Goal: Task Accomplishment & Management: Manage account settings

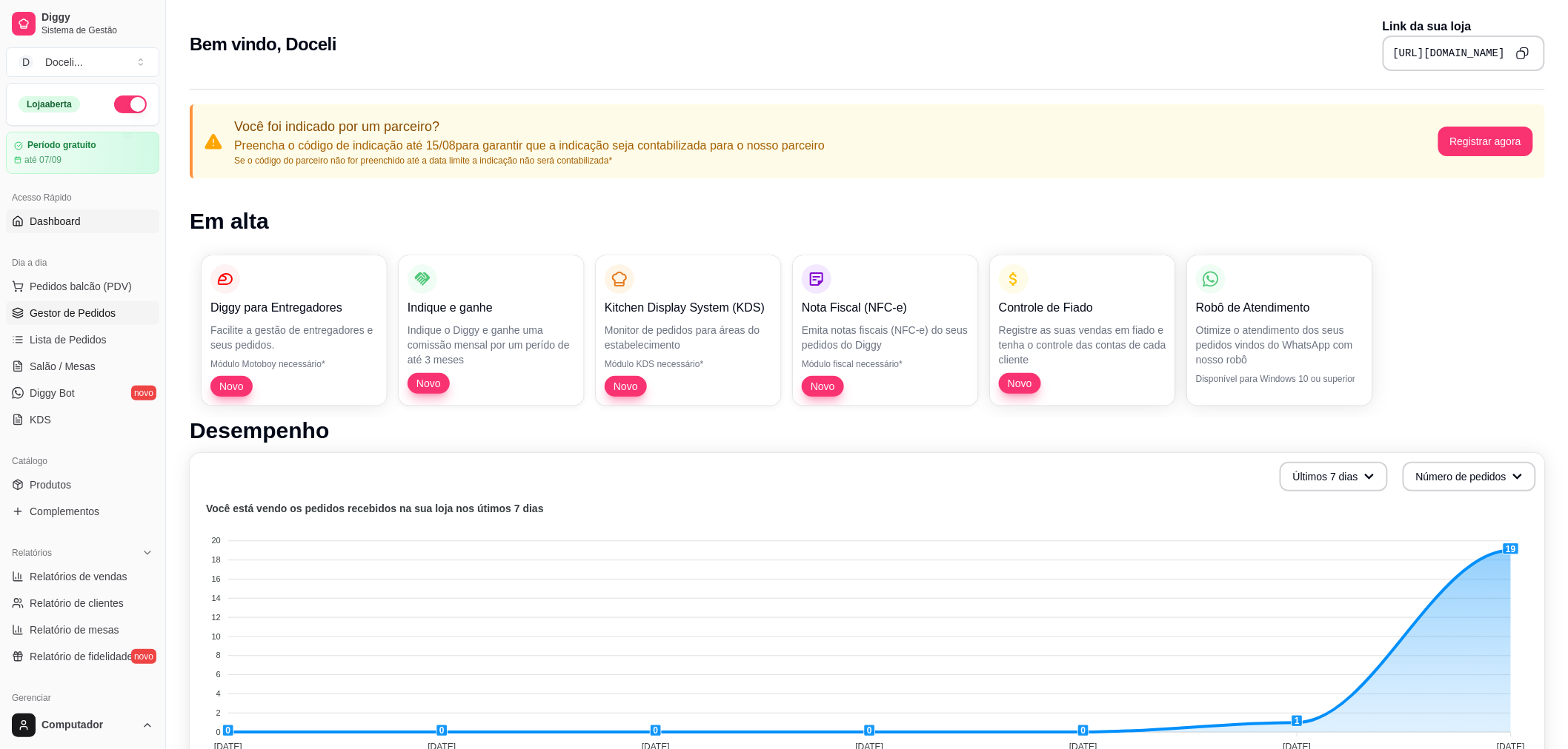
click at [65, 314] on span "Gestor de Pedidos" at bounding box center [72, 313] width 86 height 15
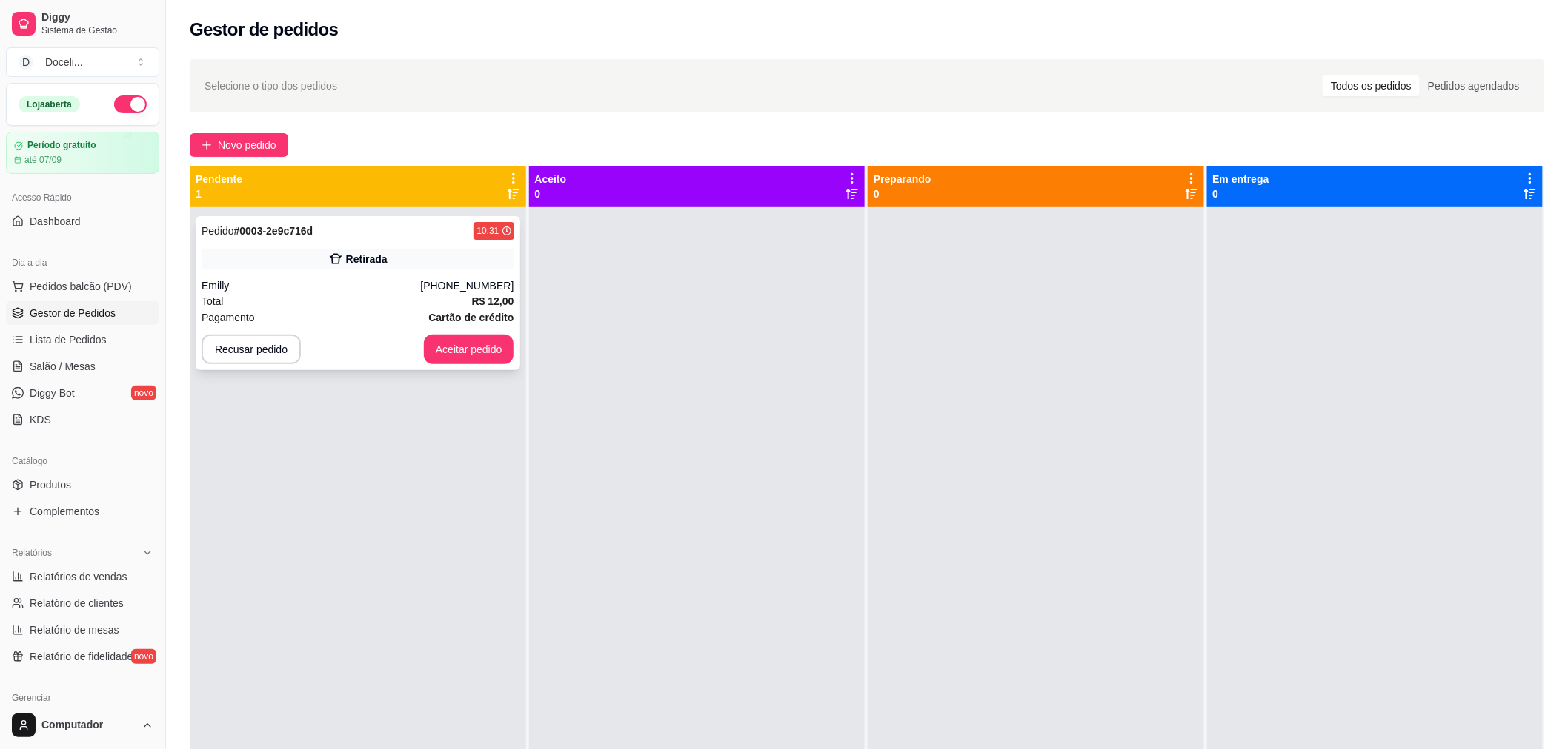
click at [279, 282] on div "Emilly" at bounding box center [310, 286] width 219 height 15
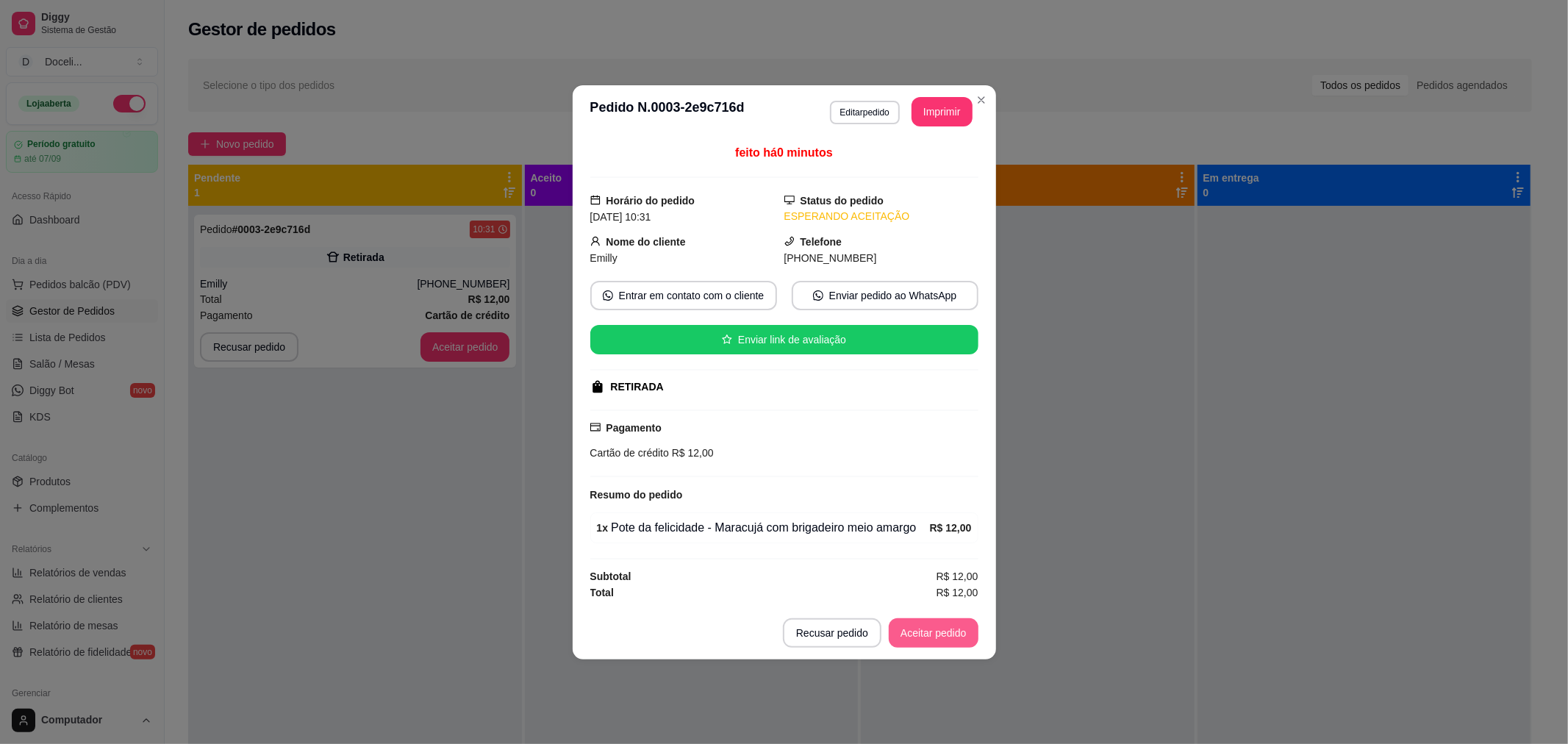
click at [931, 634] on button "Aceitar pedido" at bounding box center [934, 633] width 89 height 29
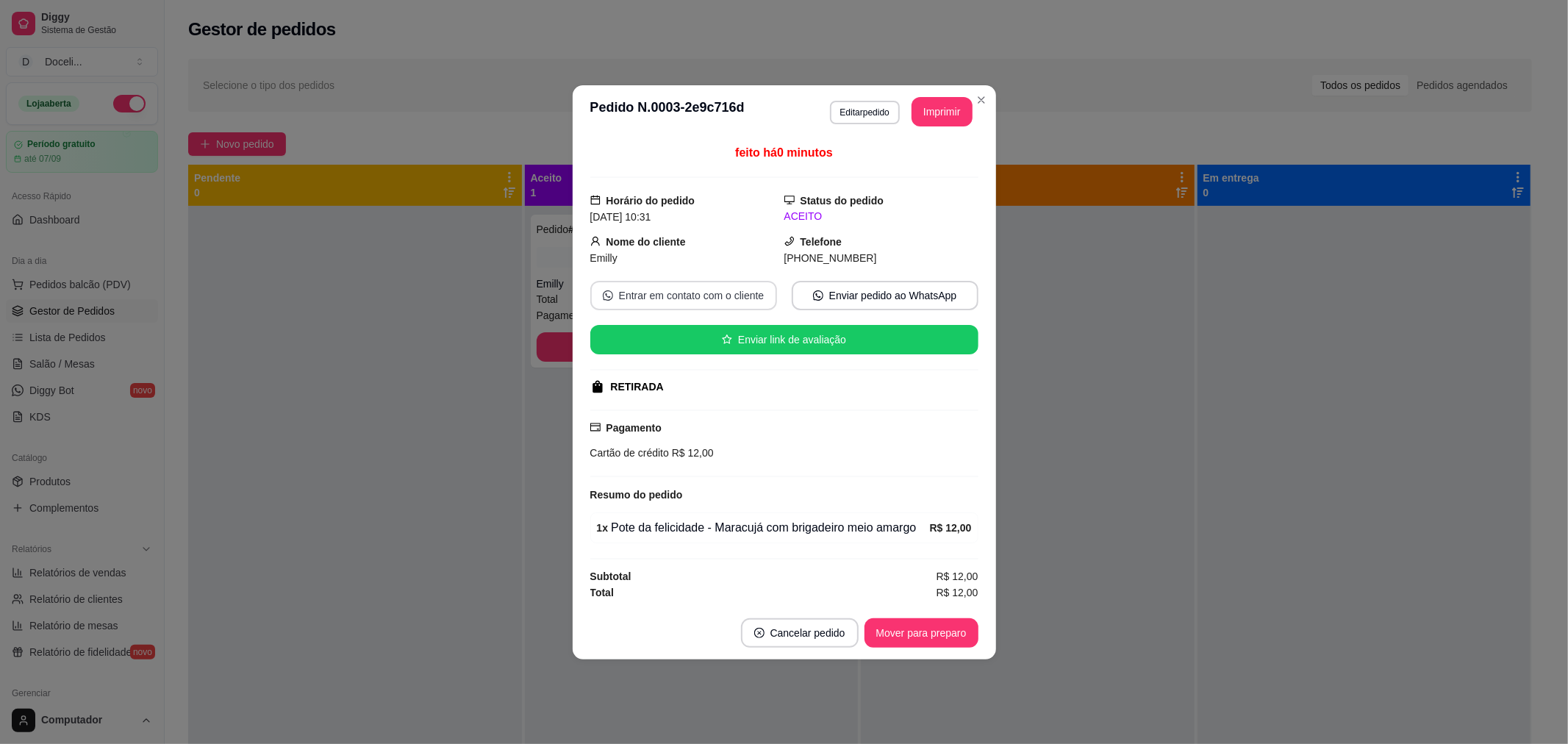
click at [657, 288] on button "Entrar em contato com o cliente" at bounding box center [683, 295] width 187 height 29
click at [929, 631] on button "Mover para preparo" at bounding box center [921, 633] width 114 height 29
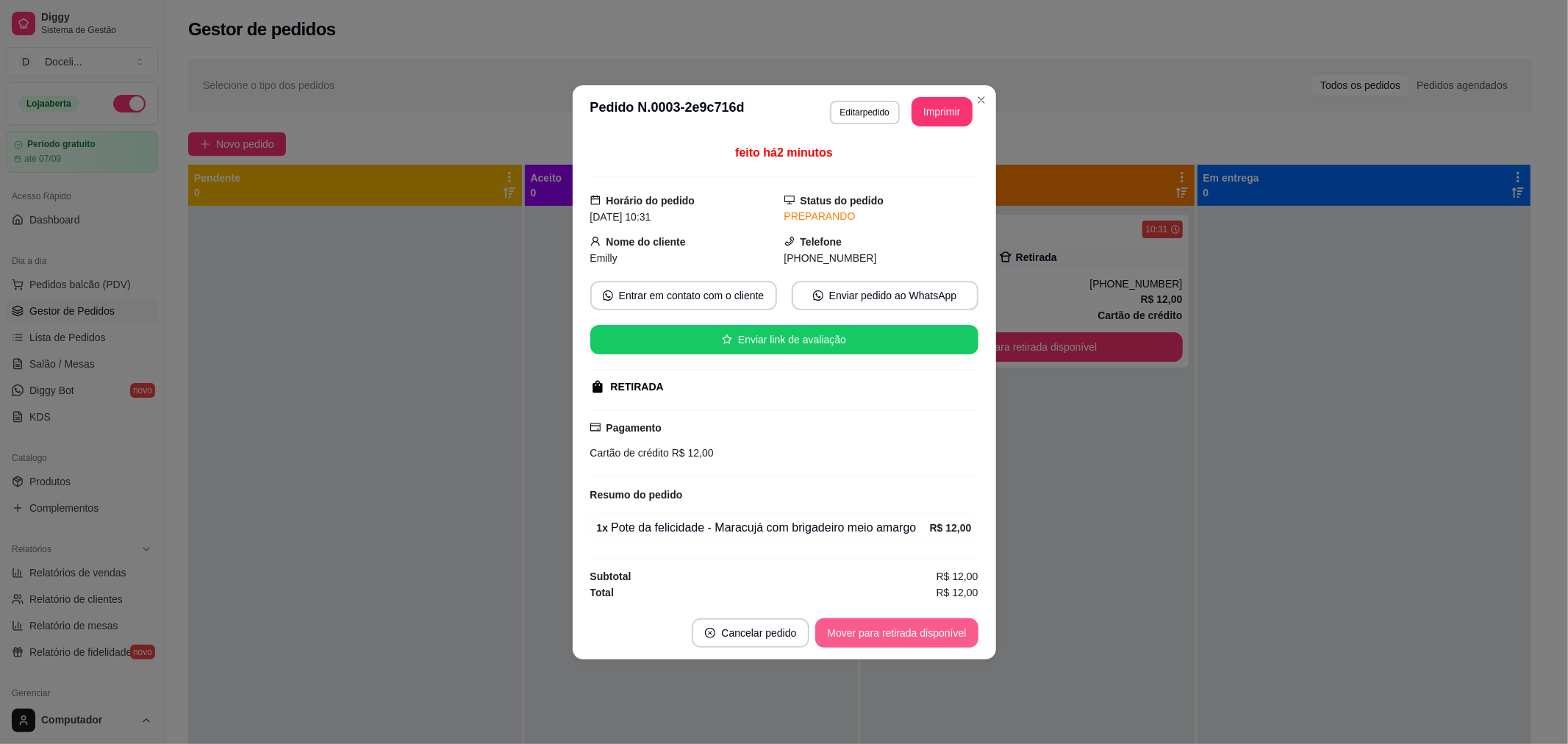
click at [929, 631] on button "Mover para retirada disponível" at bounding box center [897, 633] width 162 height 29
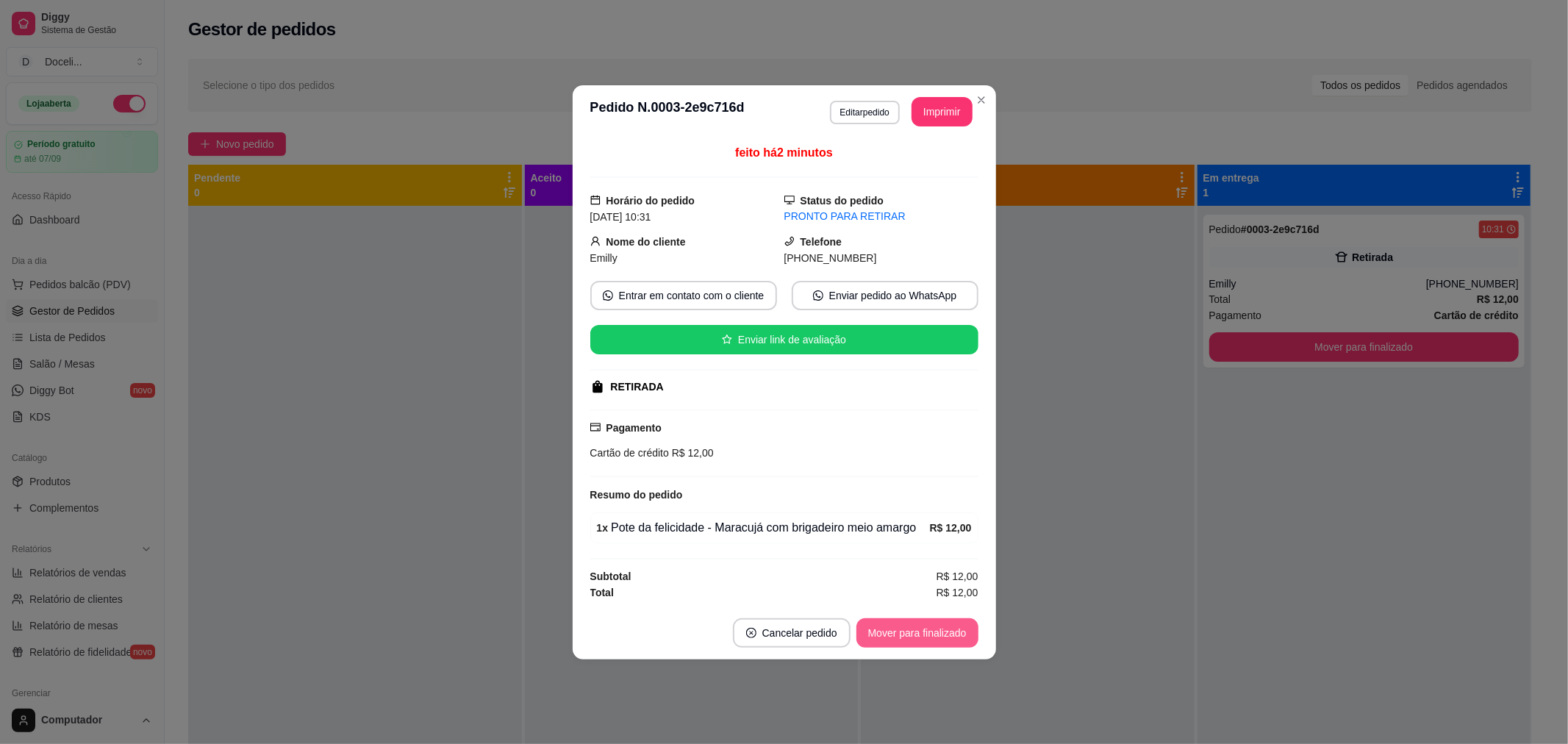
click at [929, 631] on button "Mover para finalizado" at bounding box center [917, 633] width 122 height 29
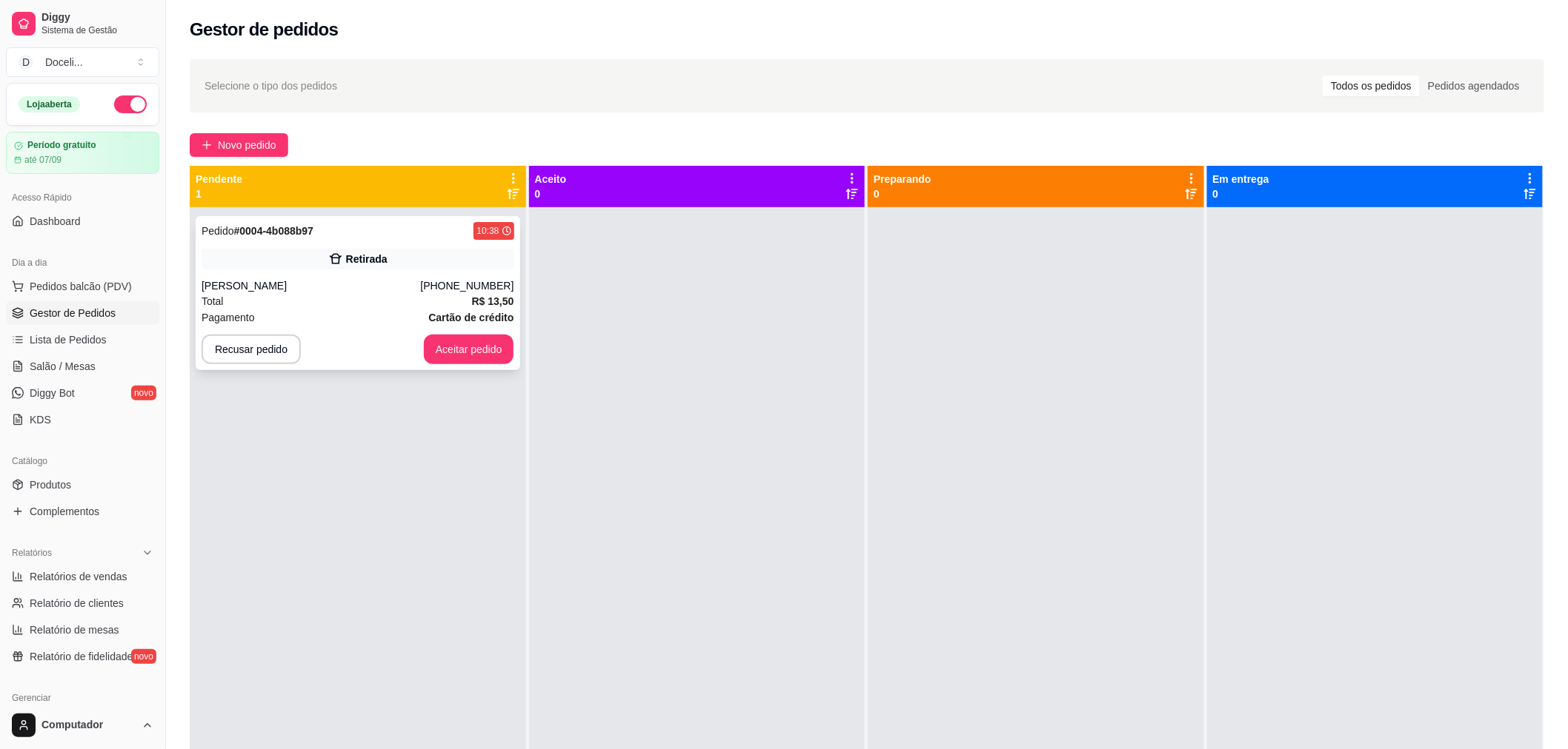
click at [280, 255] on div "Retirada" at bounding box center [357, 259] width 312 height 21
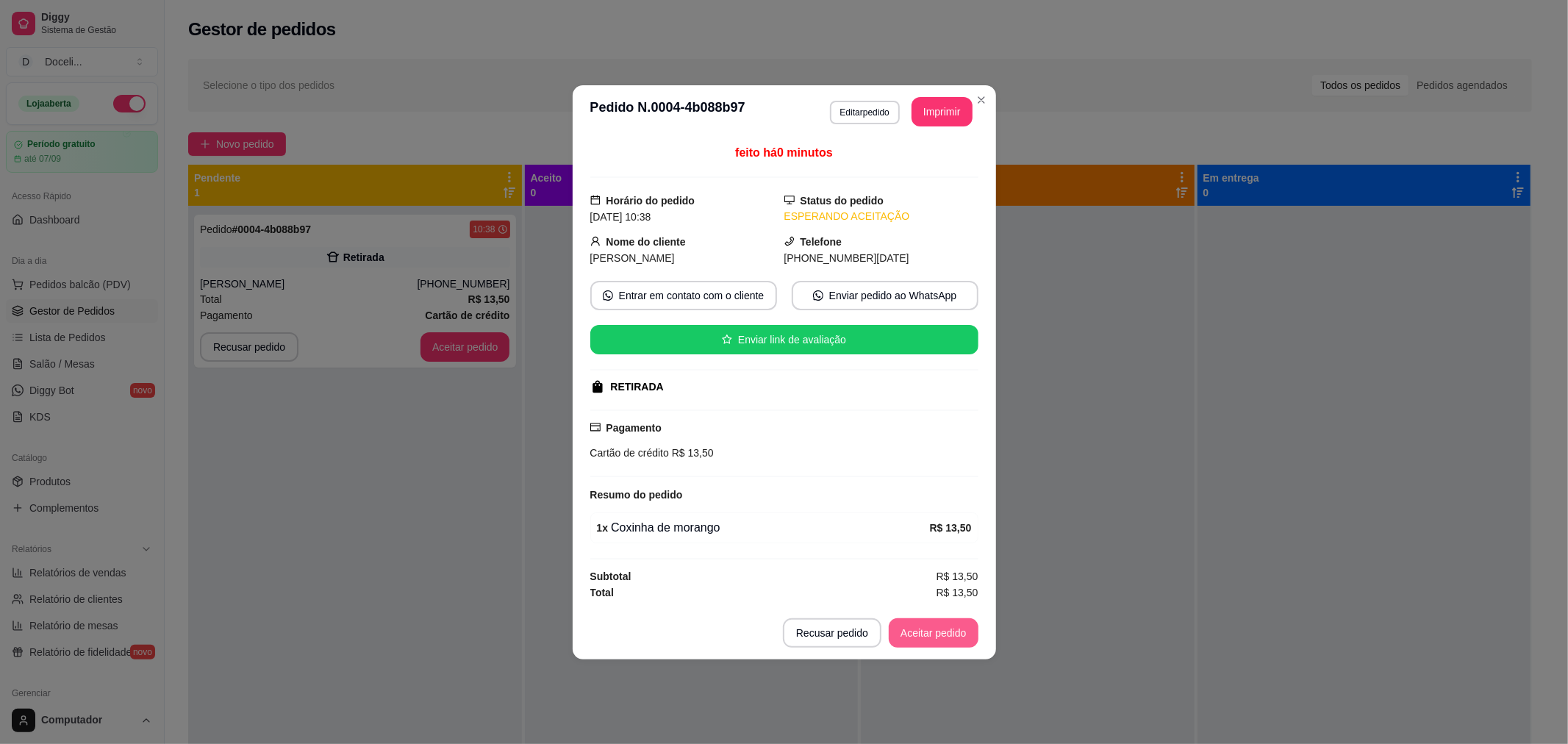
click at [935, 628] on button "Aceitar pedido" at bounding box center [934, 633] width 89 height 29
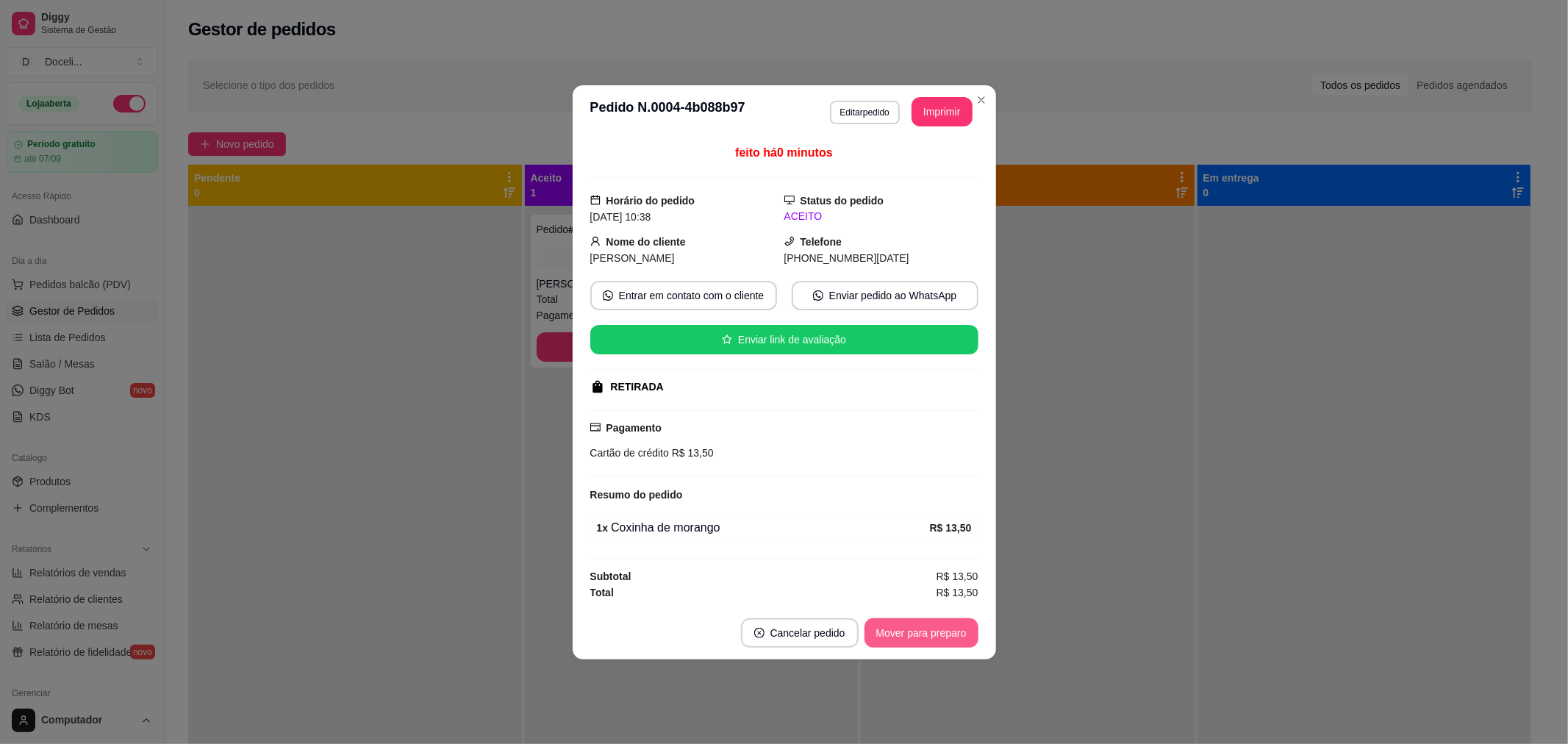
click at [931, 631] on button "Mover para preparo" at bounding box center [921, 633] width 114 height 29
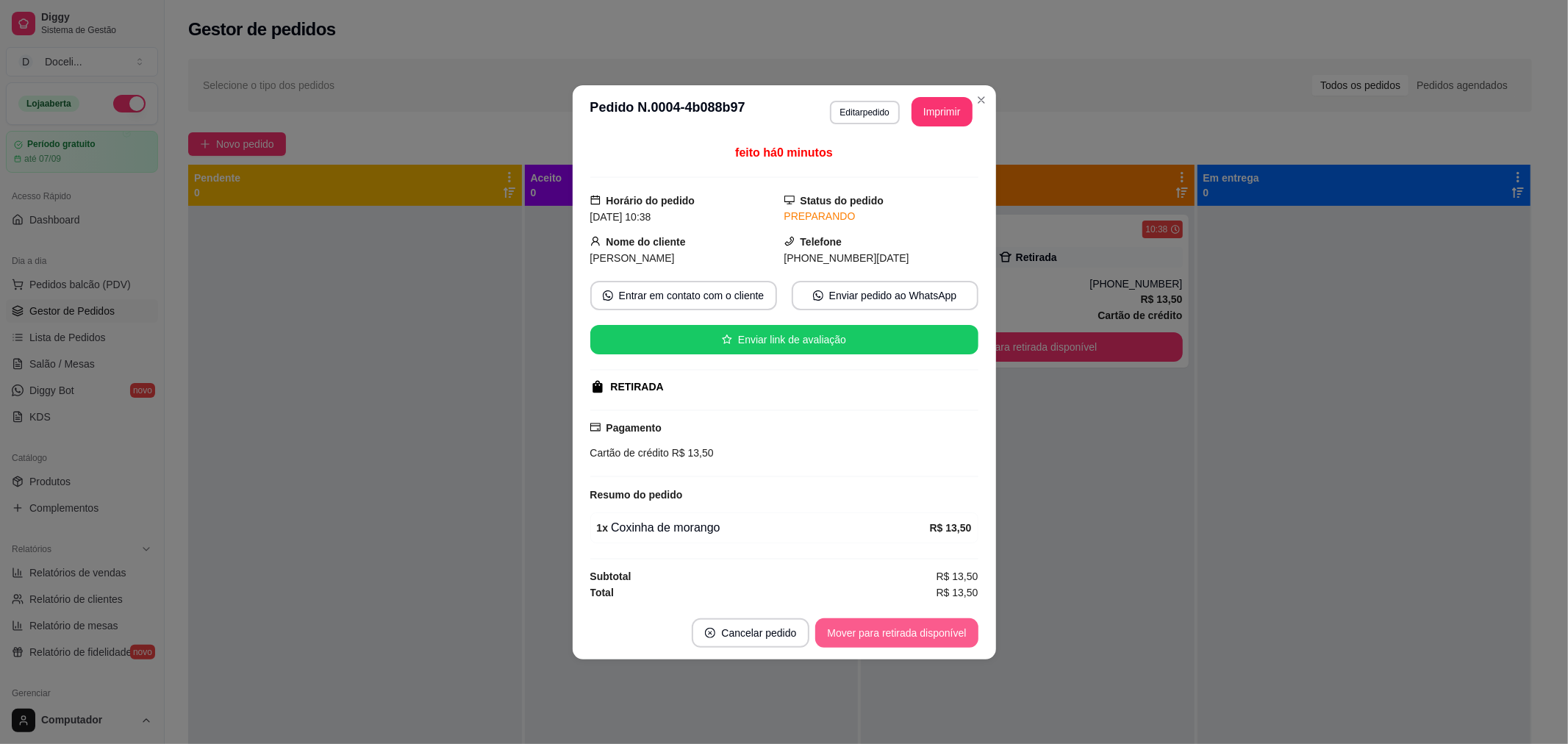
click at [931, 631] on button "Mover para retirada disponível" at bounding box center [897, 633] width 162 height 29
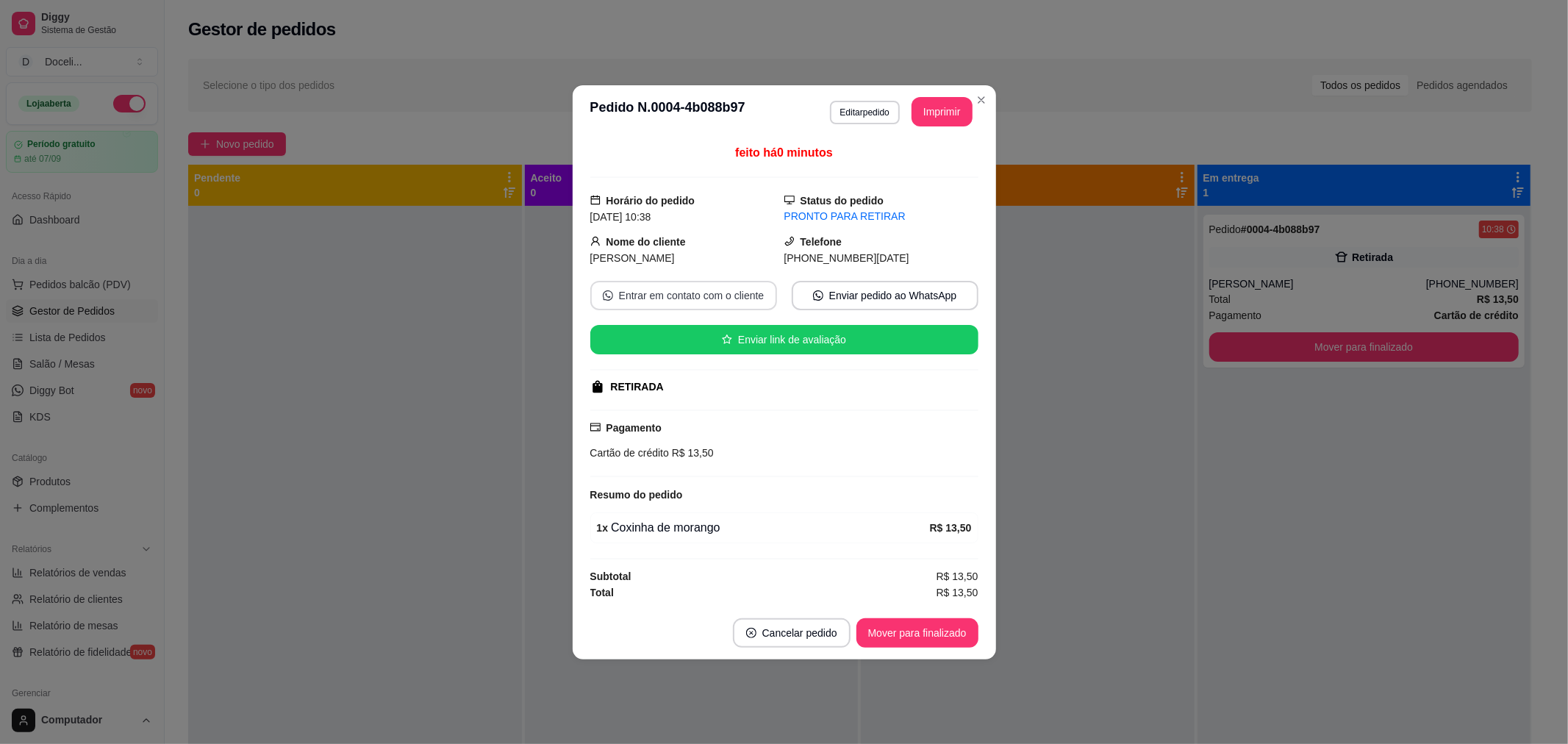
click at [733, 292] on button "Entrar em contato com o cliente" at bounding box center [683, 295] width 187 height 29
click at [927, 619] on button "Mover para finalizado" at bounding box center [917, 633] width 122 height 29
click at [927, 631] on button "Mover para finalizado" at bounding box center [917, 633] width 118 height 28
